Goal: Task Accomplishment & Management: Complete application form

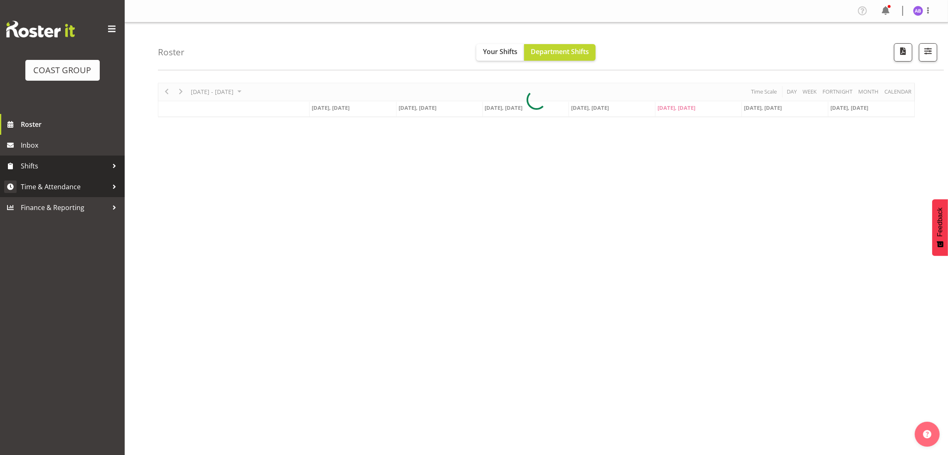
click at [13, 187] on span at bounding box center [10, 186] width 12 height 12
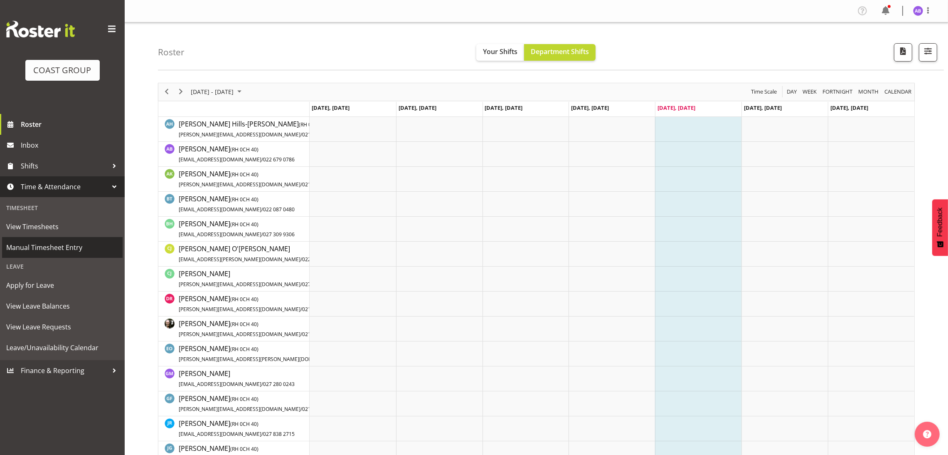
click at [54, 241] on span "Manual Timesheet Entry" at bounding box center [62, 247] width 112 height 12
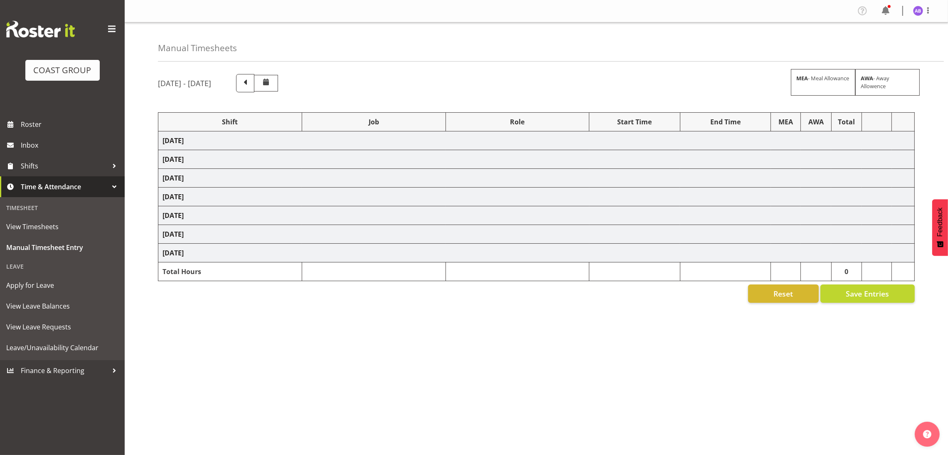
select select "624"
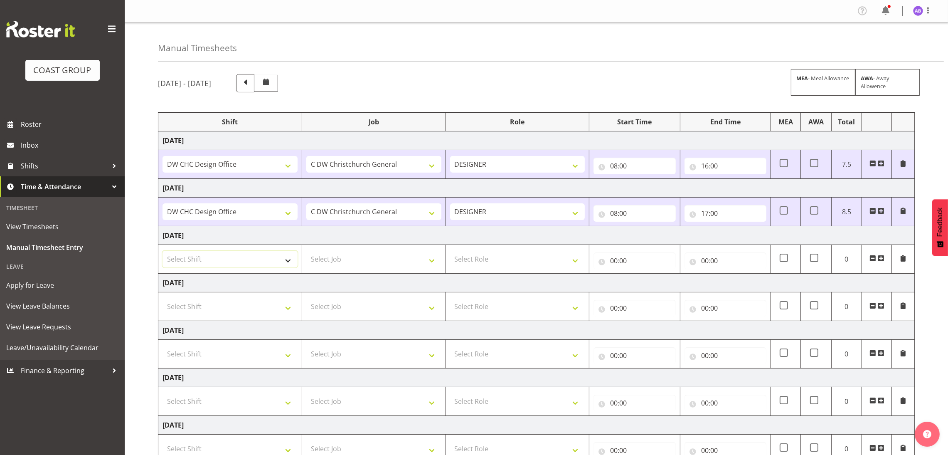
click at [288, 252] on select "Select Shift DW CHC Design Office DW CHC General Work Aug DW CHC General Work D…" at bounding box center [229, 259] width 135 height 17
select select "1512"
click at [162, 251] on select "Select Shift DW CHC Design Office DW CHC General Work Aug DW CHC General Work D…" at bounding box center [229, 259] width 135 height 17
click at [352, 269] on td "Select Job 1 Carlton Events 1 Carlton Hamilton 1 Carlton Wellington 1 EHS WAREH…" at bounding box center [374, 259] width 144 height 29
select select "624"
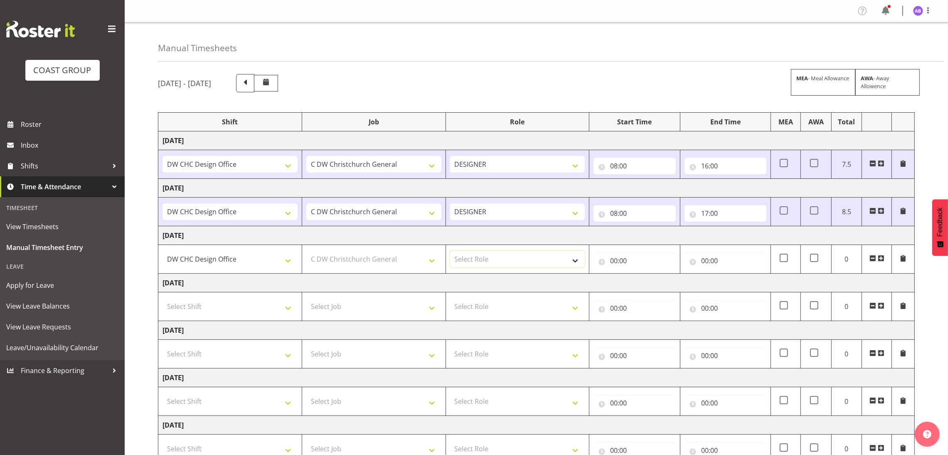
click at [490, 261] on select "Select Role DESIGNER Designer" at bounding box center [517, 259] width 135 height 17
select select "215"
click at [450, 251] on select "Select Role DESIGNER Designer" at bounding box center [517, 259] width 135 height 17
click at [613, 255] on input "00:00" at bounding box center [634, 260] width 82 height 17
drag, startPoint x: 643, startPoint y: 283, endPoint x: 646, endPoint y: 279, distance: 4.7
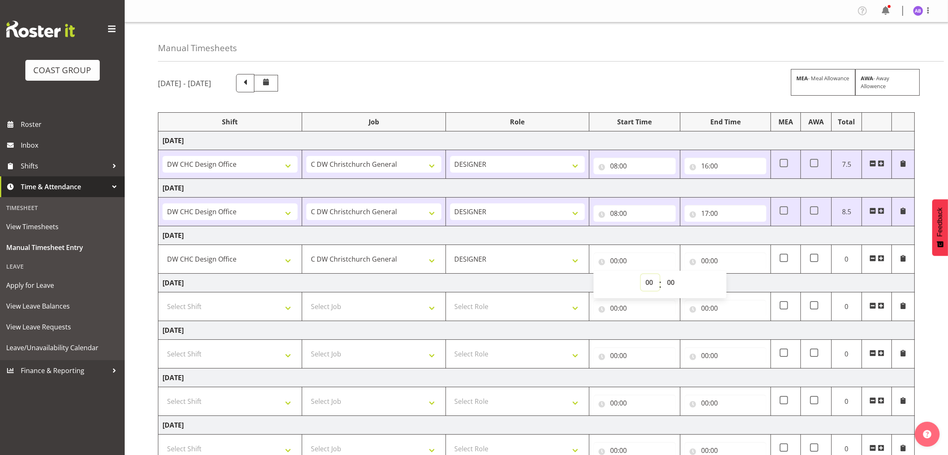
click at [644, 283] on select "00 01 02 03 04 05 06 07 08 09 10 11 12 13 14 15 16 17 18 19 20 21 22 23" at bounding box center [650, 282] width 19 height 17
select select "8"
click at [641, 275] on select "00 01 02 03 04 05 06 07 08 09 10 11 12 13 14 15 16 17 18 19 20 21 22 23" at bounding box center [650, 282] width 19 height 17
type input "08:00"
click at [726, 262] on input "00:00" at bounding box center [725, 260] width 82 height 17
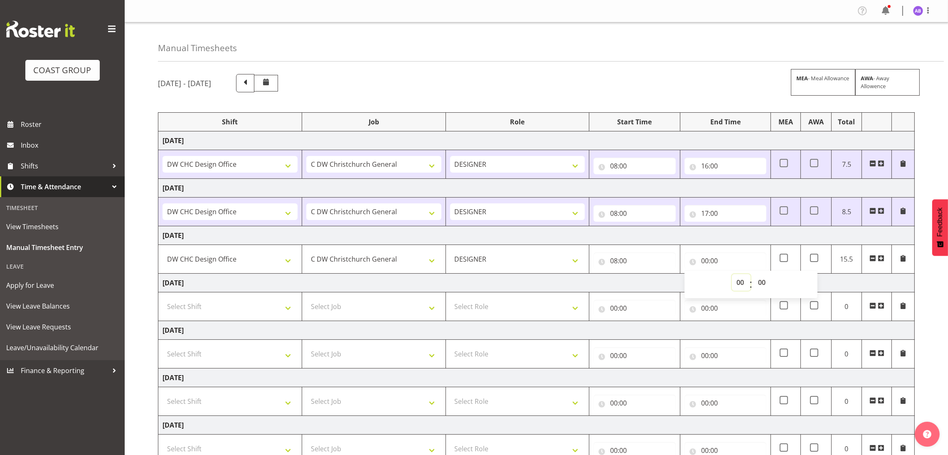
click at [739, 287] on select "00 01 02 03 04 05 06 07 08 09 10 11 12 13 14 15 16 17 18 19 20 21 22 23" at bounding box center [741, 282] width 19 height 17
select select "16"
click at [732, 275] on select "00 01 02 03 04 05 06 07 08 09 10 11 12 13 14 15 16 17 18 19 20 21 22 23" at bounding box center [741, 282] width 19 height 17
type input "16:00"
click at [718, 253] on input "16:00" at bounding box center [725, 260] width 82 height 17
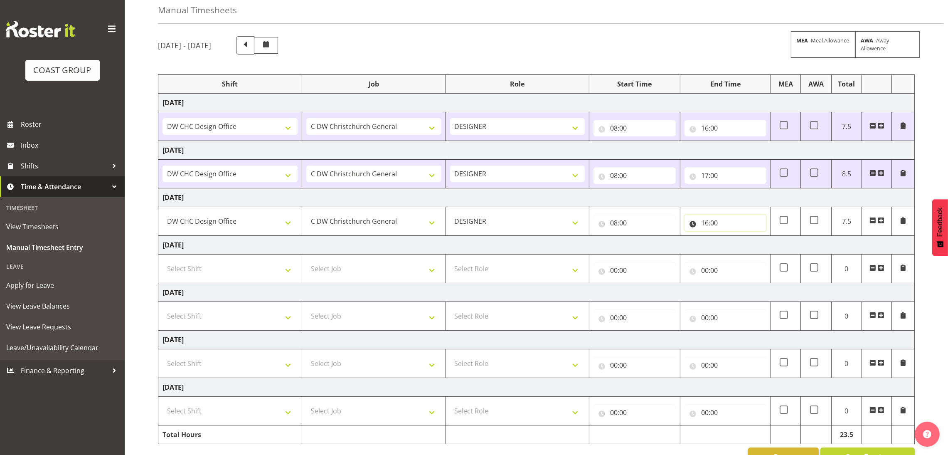
scroll to position [66, 0]
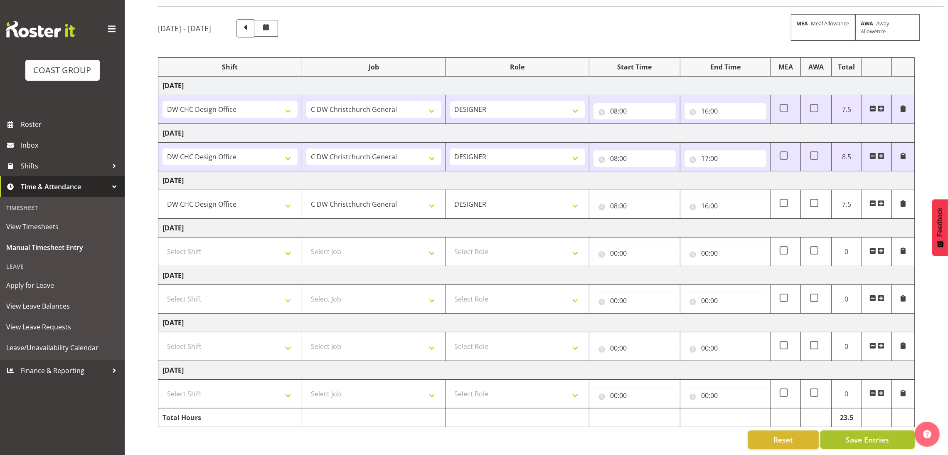
click at [877, 434] on span "Save Entries" at bounding box center [867, 439] width 43 height 11
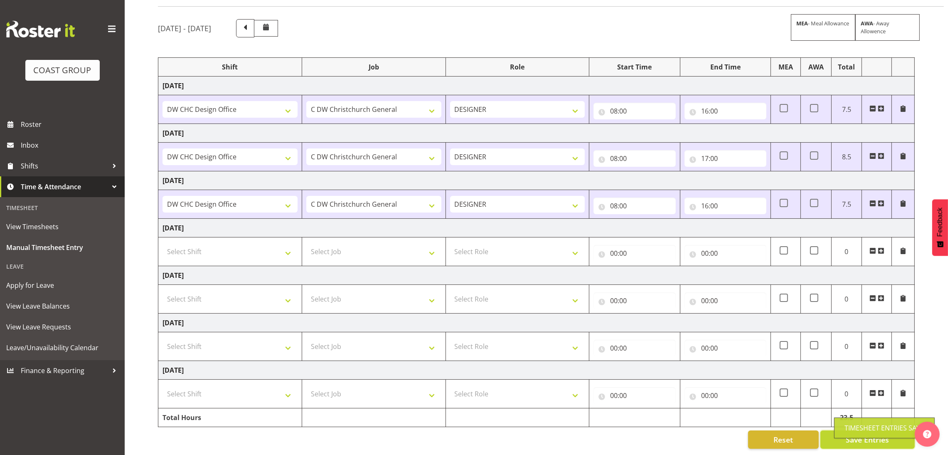
scroll to position [0, 0]
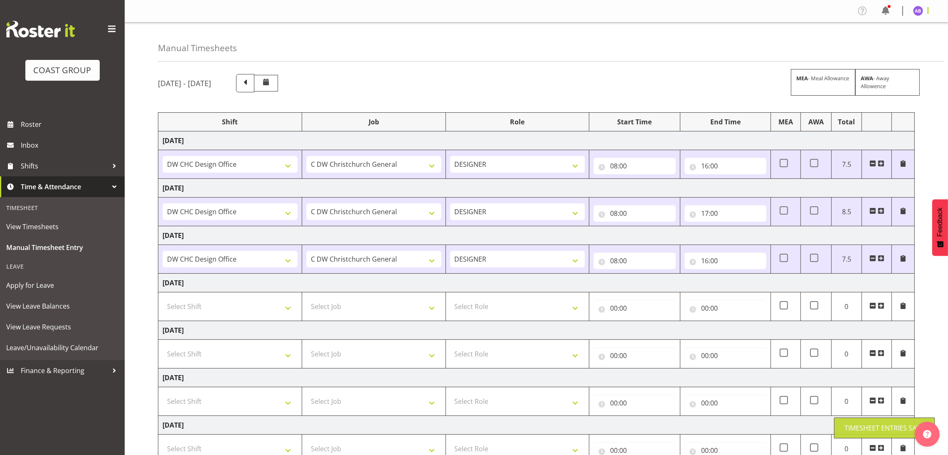
click at [928, 10] on span at bounding box center [928, 10] width 10 height 10
click at [908, 41] on link "Log Out" at bounding box center [893, 43] width 80 height 15
